Goal: Transaction & Acquisition: Download file/media

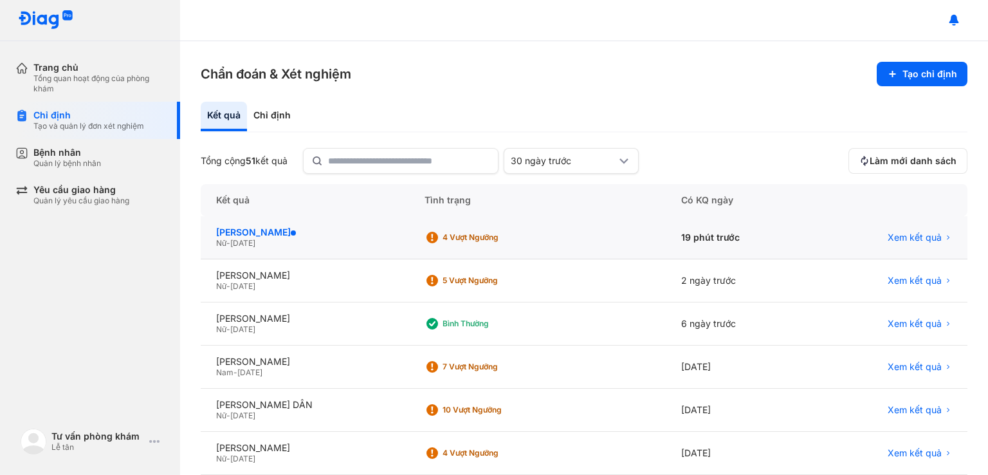
click at [314, 228] on div "[PERSON_NAME]" at bounding box center [305, 232] width 178 height 12
click at [284, 227] on div "[PERSON_NAME]" at bounding box center [305, 232] width 178 height 12
click at [255, 241] on span "07/04/2000" at bounding box center [242, 243] width 25 height 10
click at [906, 227] on div "Xem kết quả" at bounding box center [890, 237] width 156 height 43
click at [900, 238] on span "Xem kết quả" at bounding box center [915, 238] width 54 height 12
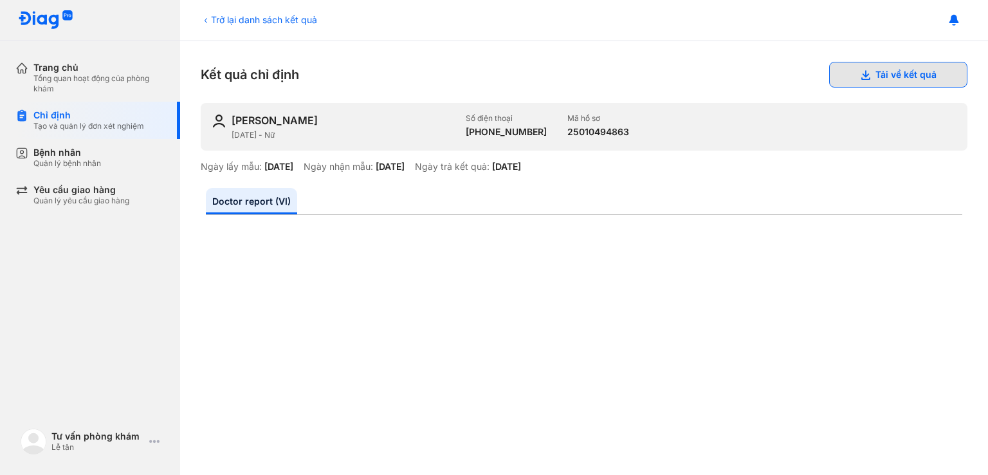
click at [862, 75] on button "Tải về kết quả" at bounding box center [898, 75] width 138 height 26
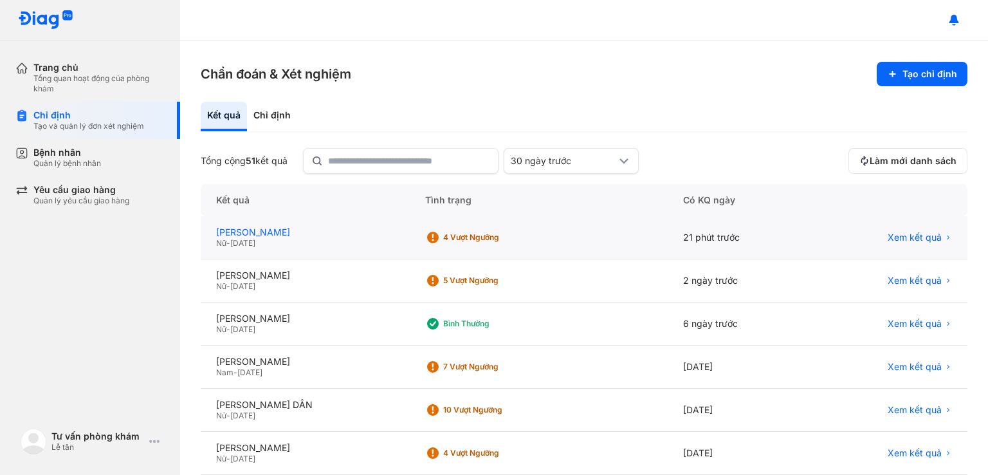
click at [286, 235] on div "[PERSON_NAME]" at bounding box center [305, 232] width 178 height 12
click at [235, 230] on div "[PERSON_NAME]" at bounding box center [305, 232] width 178 height 12
click at [234, 232] on div "[PERSON_NAME]" at bounding box center [305, 232] width 178 height 12
